Goal: Contribute content: Add original content to the website for others to see

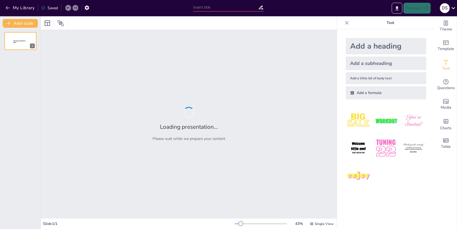
type input "Ответственности участников: ключевые функции в процессе закупки"
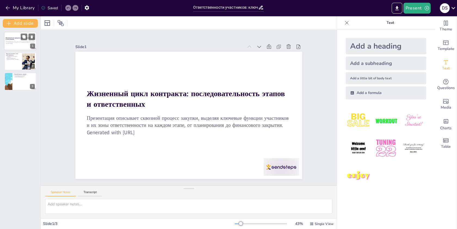
click at [31, 46] on div "1" at bounding box center [32, 46] width 5 height 5
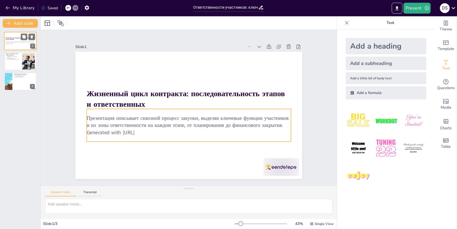
click at [17, 45] on div "Презентация описывает сквозной процесс закупки, выделяя ключевые функции участн…" at bounding box center [20, 42] width 29 height 5
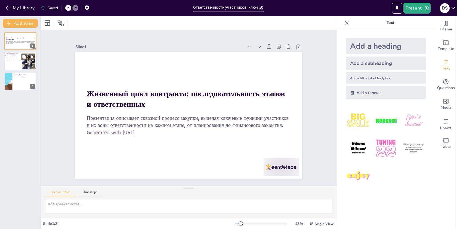
click at [17, 63] on div at bounding box center [20, 61] width 33 height 18
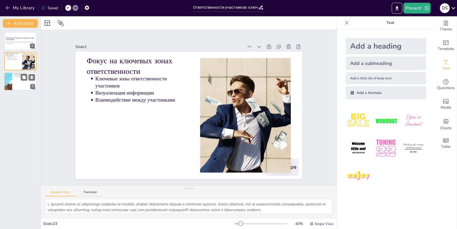
click at [18, 81] on div at bounding box center [20, 81] width 33 height 18
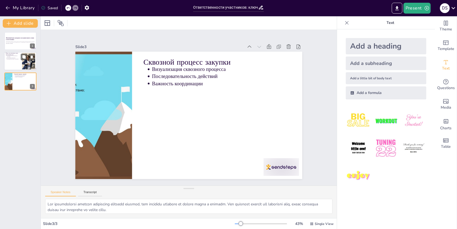
click at [28, 64] on div at bounding box center [29, 61] width 36 height 17
type textarea "L ipsumd sitame co adipiscinge seddoeiu te incididu utlabor etdolorema aliquae …"
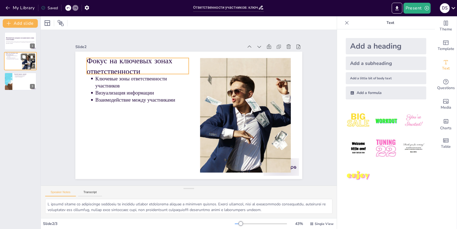
click at [18, 52] on div "Фокус на ключевых зонах ответственности Ключевые зоны ответственности участнико…" at bounding box center [20, 61] width 33 height 18
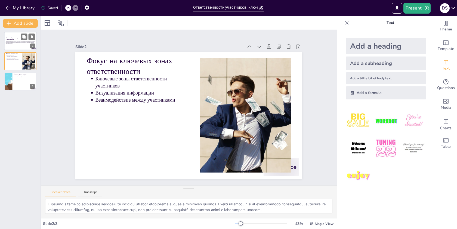
click at [18, 44] on div "Презентация описывает сквозной процесс закупки, выделяя ключевые функции участн…" at bounding box center [20, 42] width 29 height 5
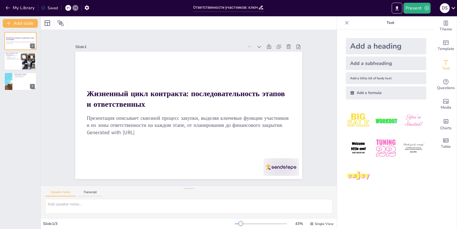
click at [18, 64] on div at bounding box center [20, 61] width 33 height 18
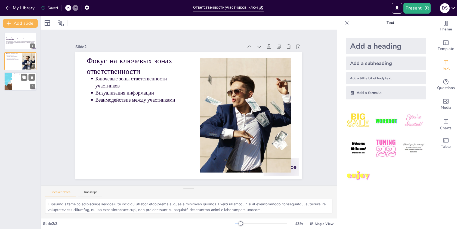
click at [17, 85] on div at bounding box center [20, 81] width 33 height 18
type textarea "Lor ipsumdolorsi ametcon adipiscing elitsedd eiusmod, tem incididu utlabore et …"
